Goal: Check status

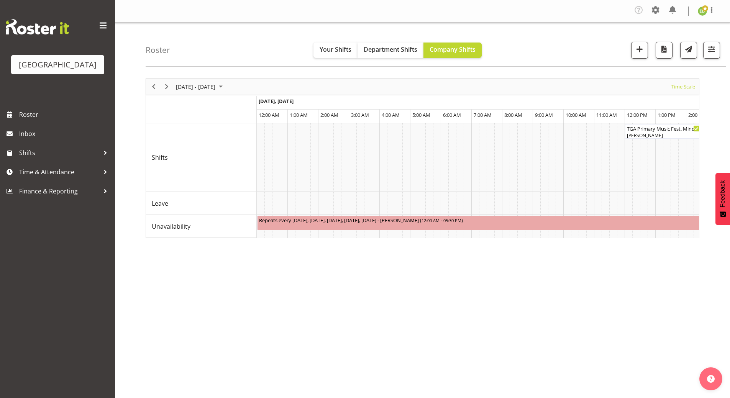
scroll to position [0, 2208]
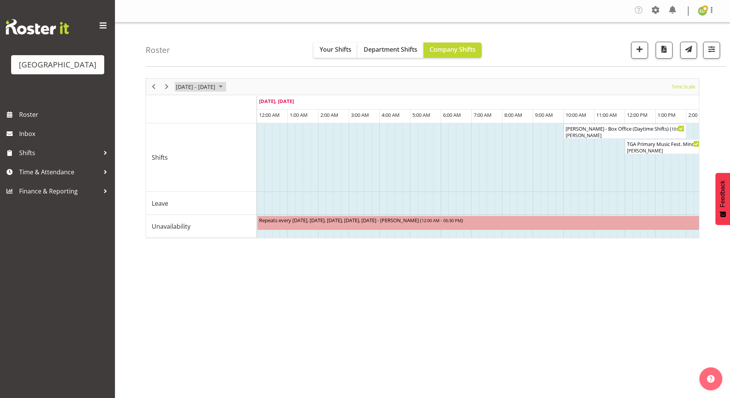
click at [225, 85] on span "August 25 - 31, 2025" at bounding box center [220, 87] width 9 height 10
click at [258, 104] on span "next month" at bounding box center [256, 106] width 13 height 14
click at [234, 133] on span "5" at bounding box center [233, 133] width 12 height 12
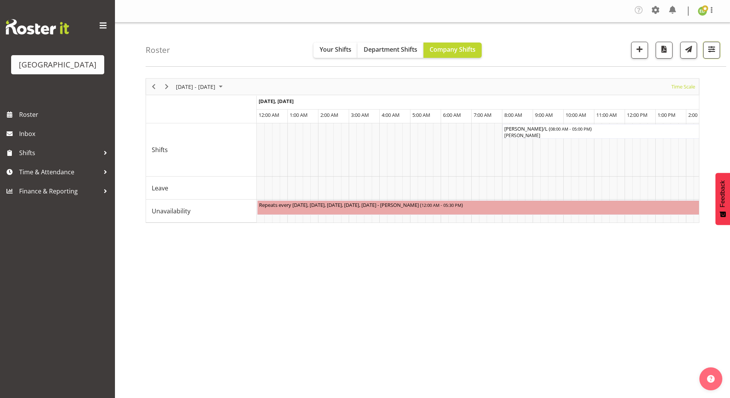
click at [711, 48] on span "button" at bounding box center [712, 49] width 10 height 10
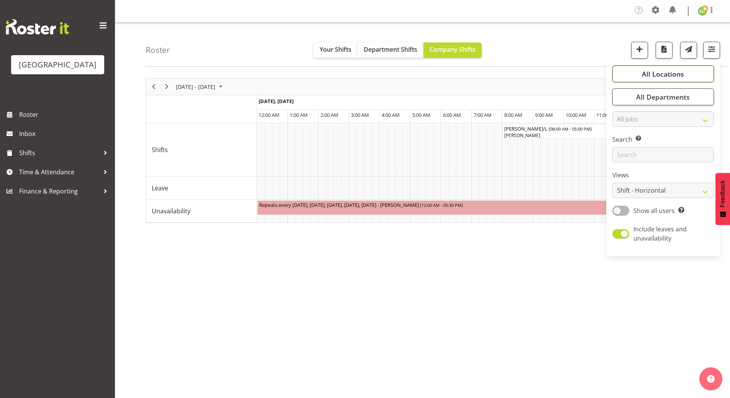
drag, startPoint x: 664, startPoint y: 74, endPoint x: 646, endPoint y: 79, distance: 19.3
click at [664, 73] on span "All Locations" at bounding box center [663, 73] width 42 height 9
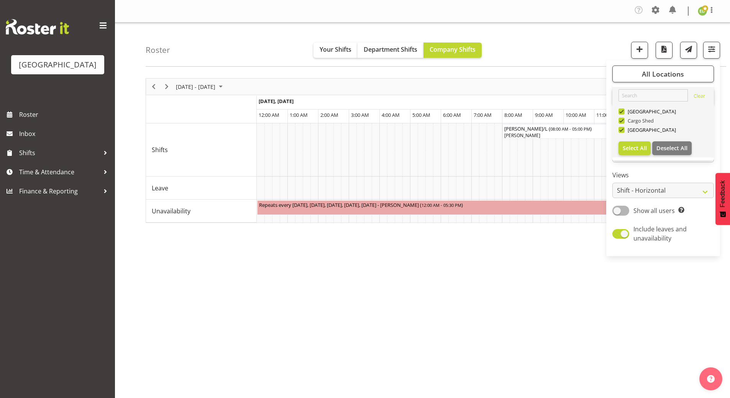
click at [624, 119] on span at bounding box center [622, 121] width 6 height 6
click at [624, 119] on input "Cargo Shed" at bounding box center [621, 120] width 5 height 5
checkbox input "false"
click at [624, 111] on span at bounding box center [622, 112] width 6 height 6
click at [624, 111] on input "[GEOGRAPHIC_DATA]" at bounding box center [621, 111] width 5 height 5
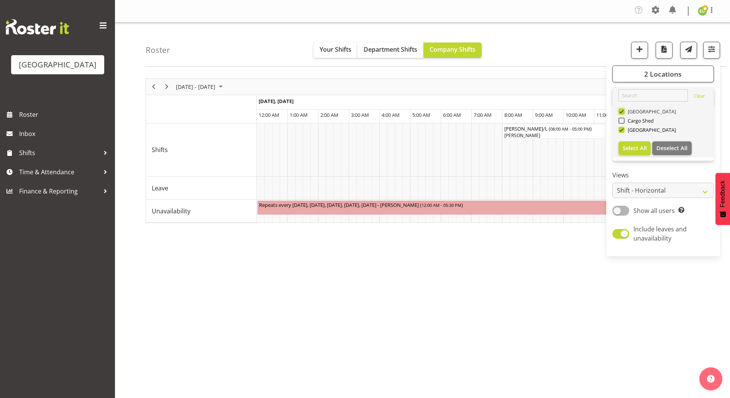
checkbox input "false"
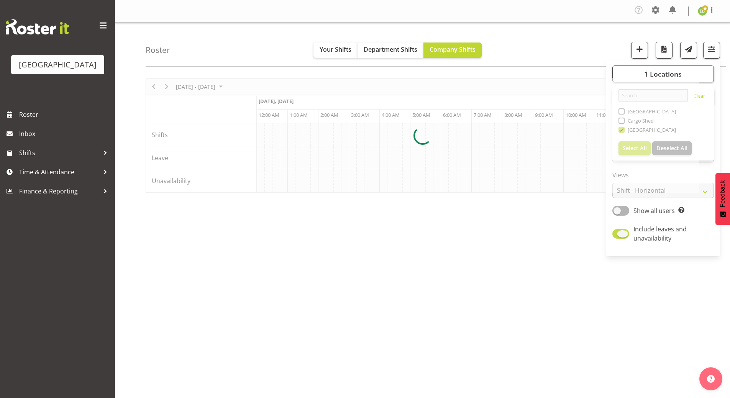
click at [616, 235] on span at bounding box center [621, 234] width 17 height 10
click at [616, 235] on input "Include leaves and unavailability" at bounding box center [615, 234] width 5 height 5
checkbox input "false"
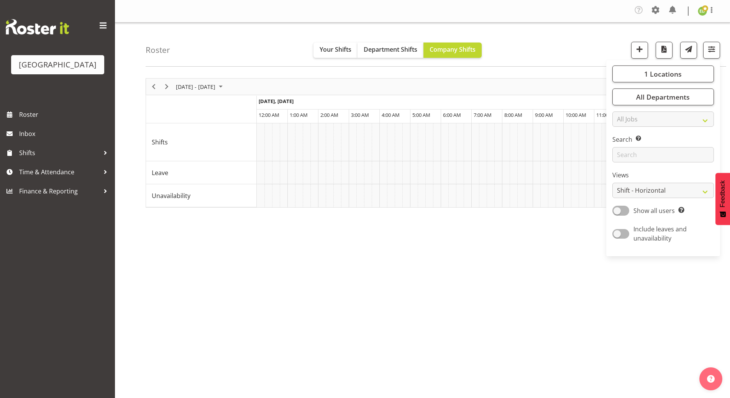
click at [521, 336] on div "[DATE] - [DATE] [DATE] Timeline Day Timeline Week Timeline Fortnight Timeline M…" at bounding box center [438, 225] width 585 height 307
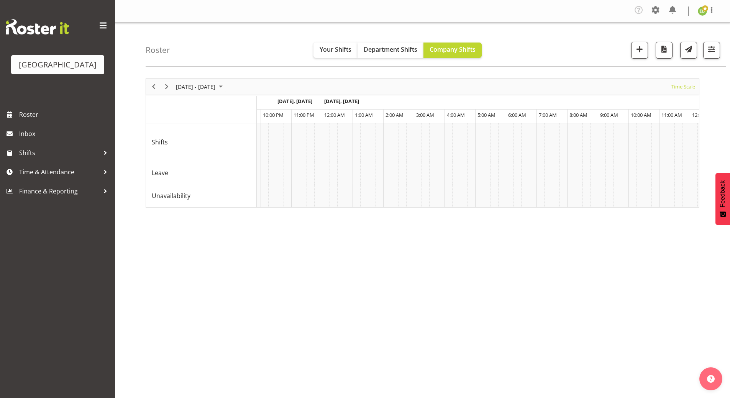
scroll to position [0, 2162]
